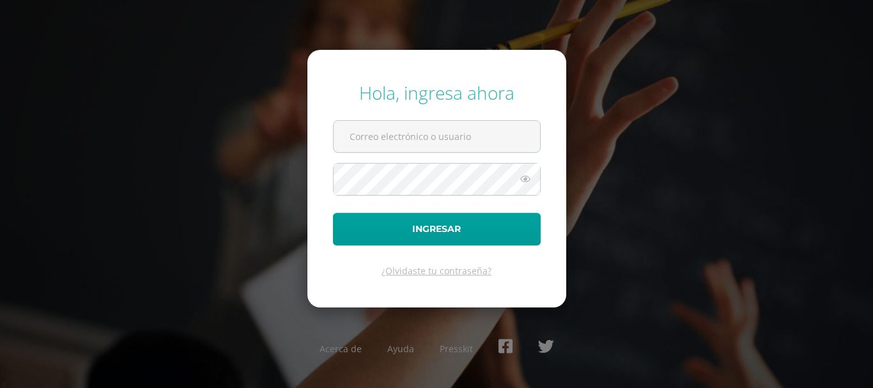
type input "a"
click at [395, 126] on input "text" at bounding box center [437, 136] width 207 height 31
click at [385, 150] on input "text" at bounding box center [437, 136] width 207 height 31
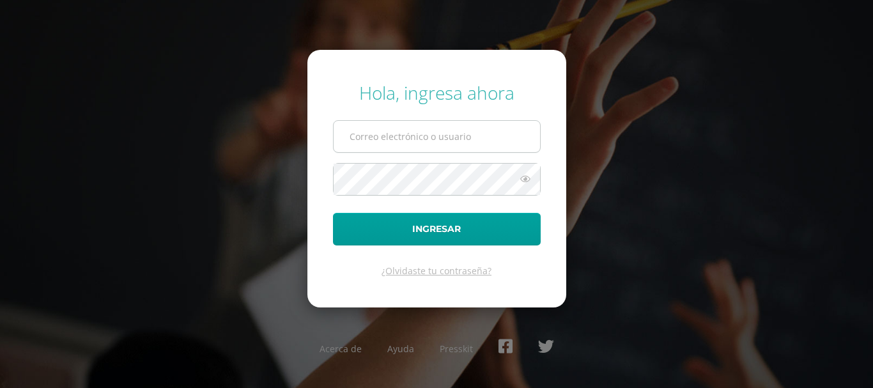
click at [395, 136] on input "text" at bounding box center [437, 136] width 207 height 31
type input "COS00911@osoriosandoval.edu.gt"
click at [395, 136] on input "COS00911@osoriosandoval.edu.gt" at bounding box center [437, 136] width 207 height 31
click at [372, 161] on form "Hola, ingresa ahora COS00911@osoriosandoval.edu.gt Ingresar ¿Olvidaste tu contr…" at bounding box center [437, 178] width 259 height 257
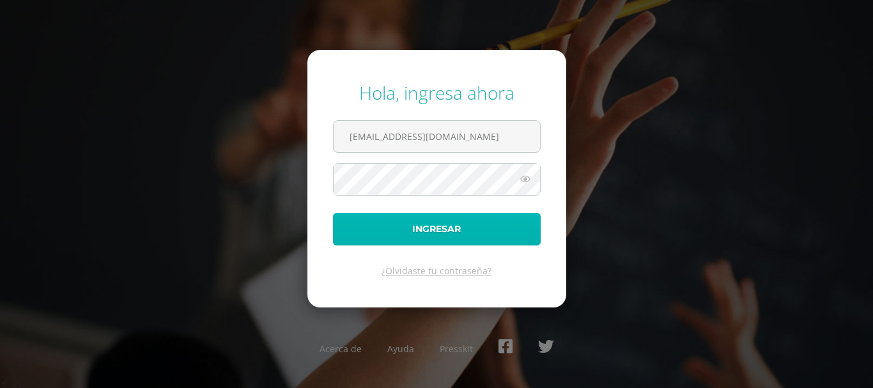
click at [394, 228] on button "Ingresar" at bounding box center [437, 229] width 208 height 33
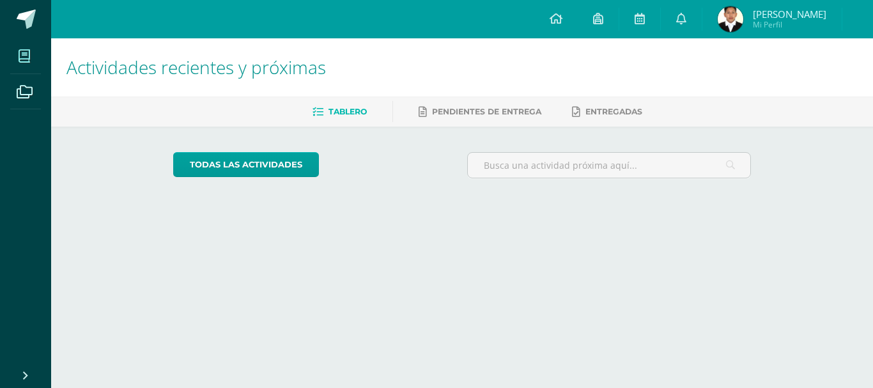
click at [18, 62] on span at bounding box center [24, 56] width 29 height 29
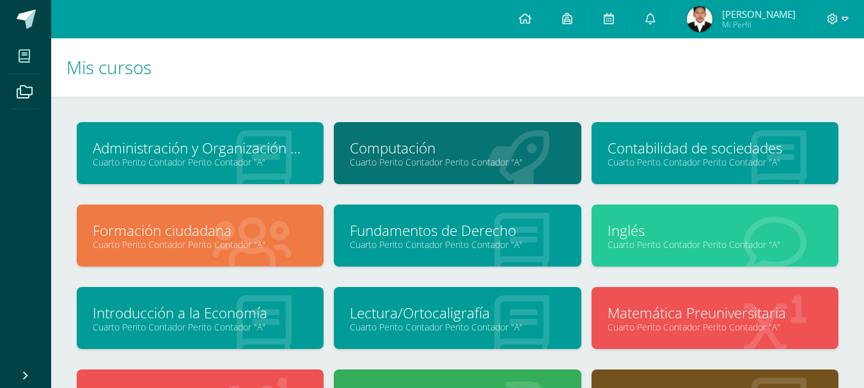
click at [494, 157] on link "Cuarto Perito Contador Perito Contador "A"" at bounding box center [457, 162] width 215 height 12
